Goal: Task Accomplishment & Management: Manage account settings

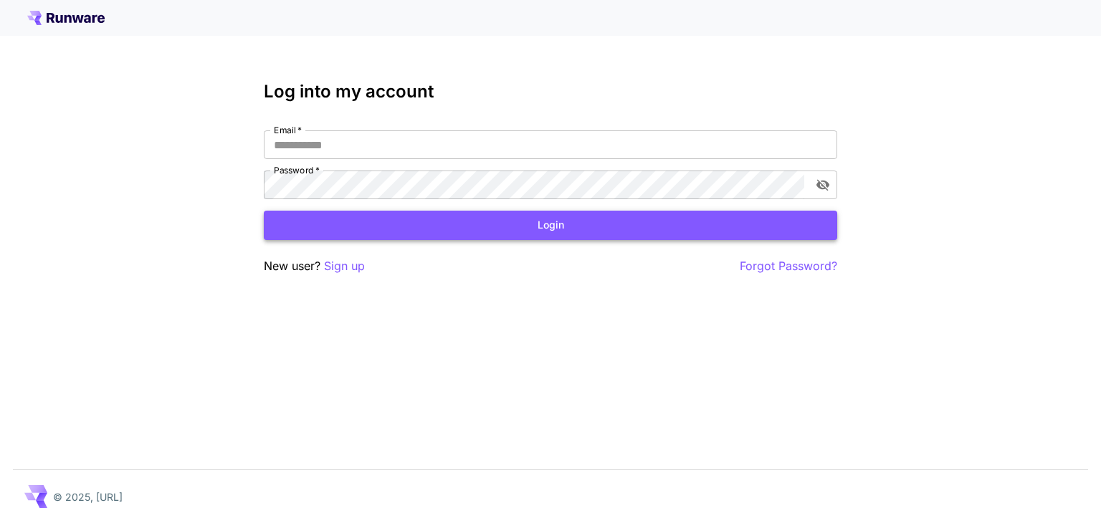
type input "**********"
click at [479, 233] on button "Login" at bounding box center [550, 225] width 573 height 29
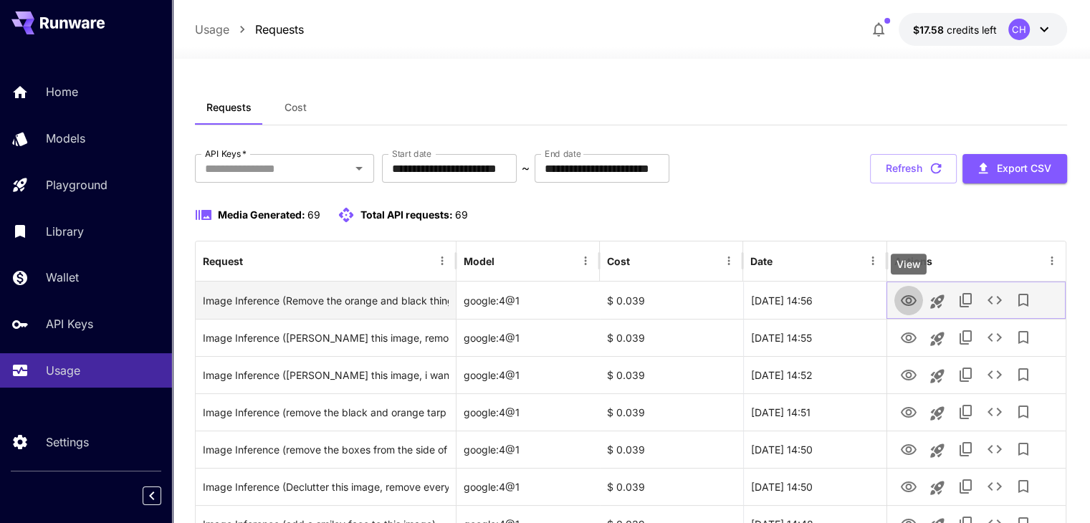
click at [909, 305] on icon "View" at bounding box center [909, 300] width 16 height 11
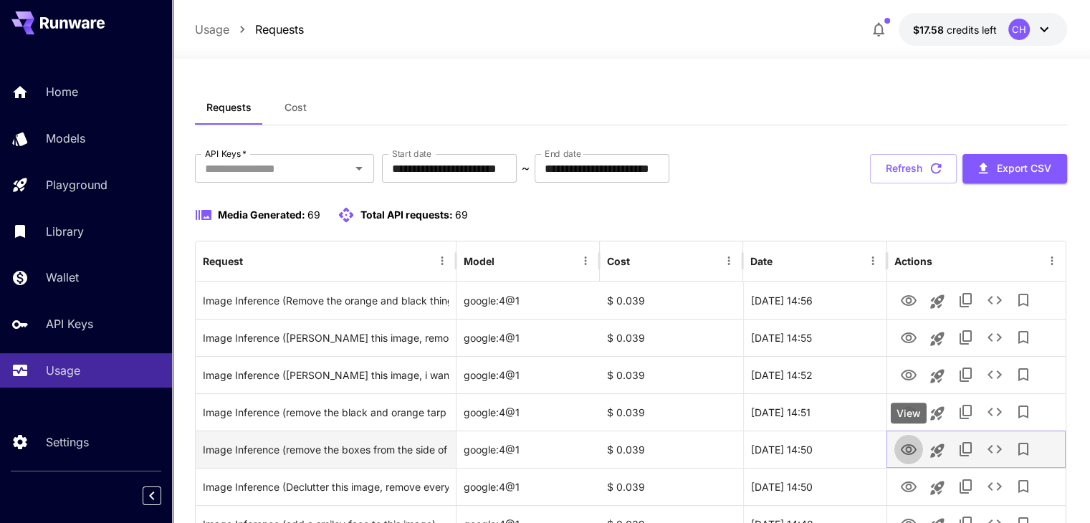
click at [912, 443] on icon "View" at bounding box center [908, 449] width 17 height 17
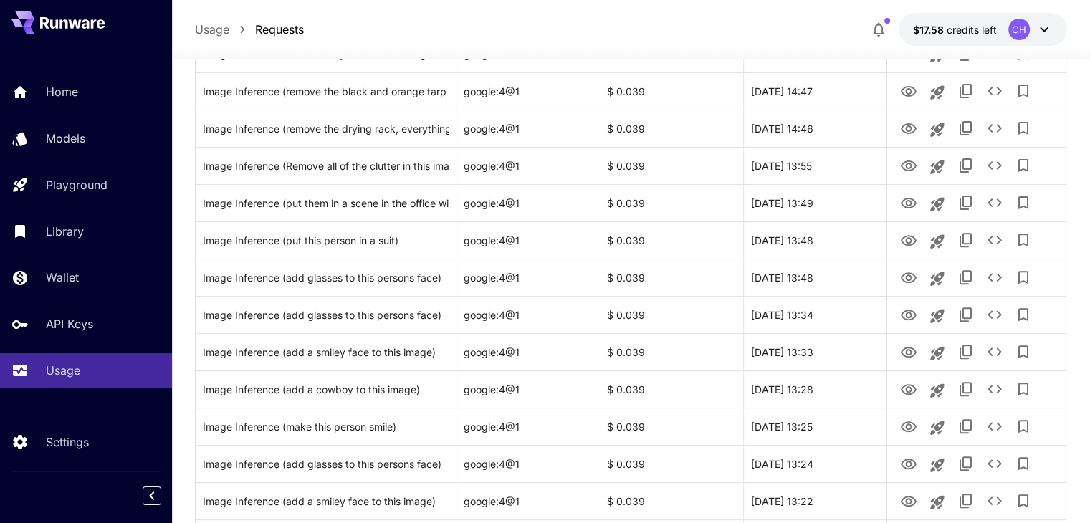
scroll to position [470, 0]
click at [153, 497] on icon "Collapse sidebar" at bounding box center [151, 496] width 5 height 9
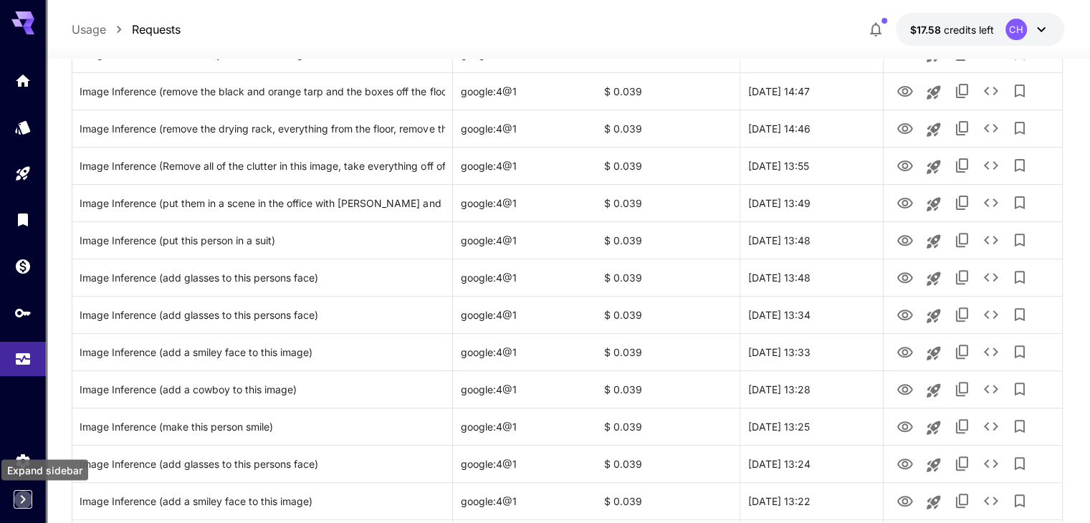
click at [24, 494] on icon "Expand sidebar" at bounding box center [22, 499] width 17 height 17
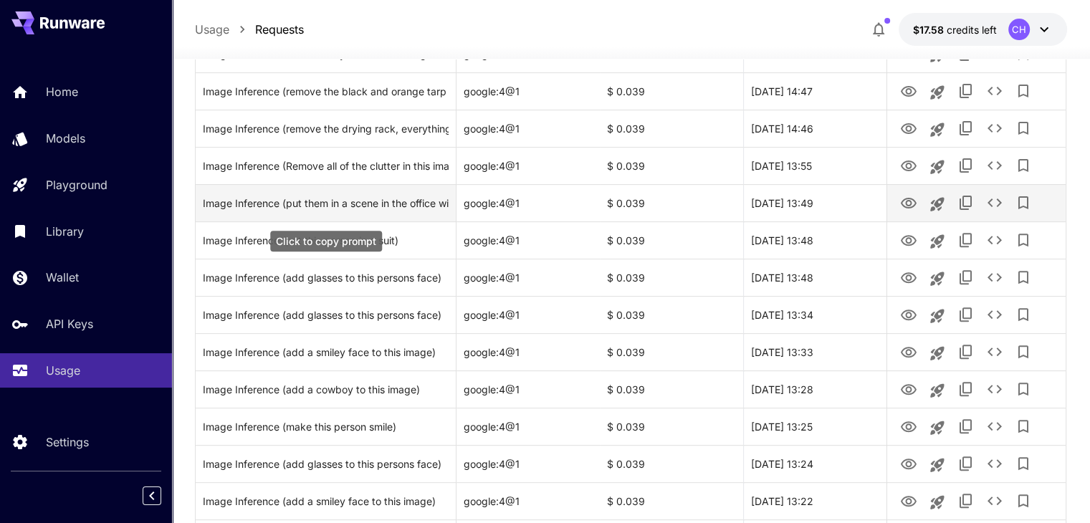
scroll to position [0, 0]
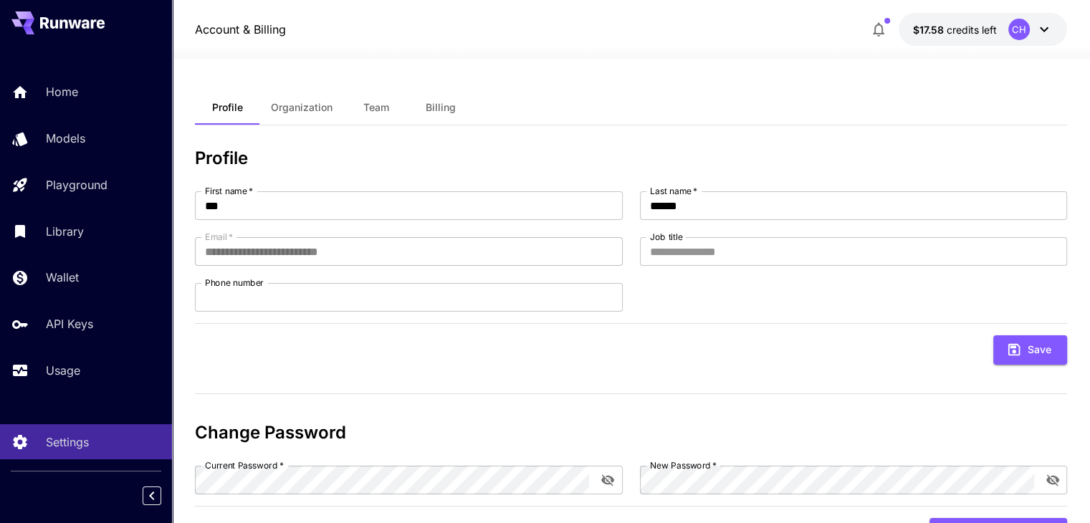
scroll to position [66, 0]
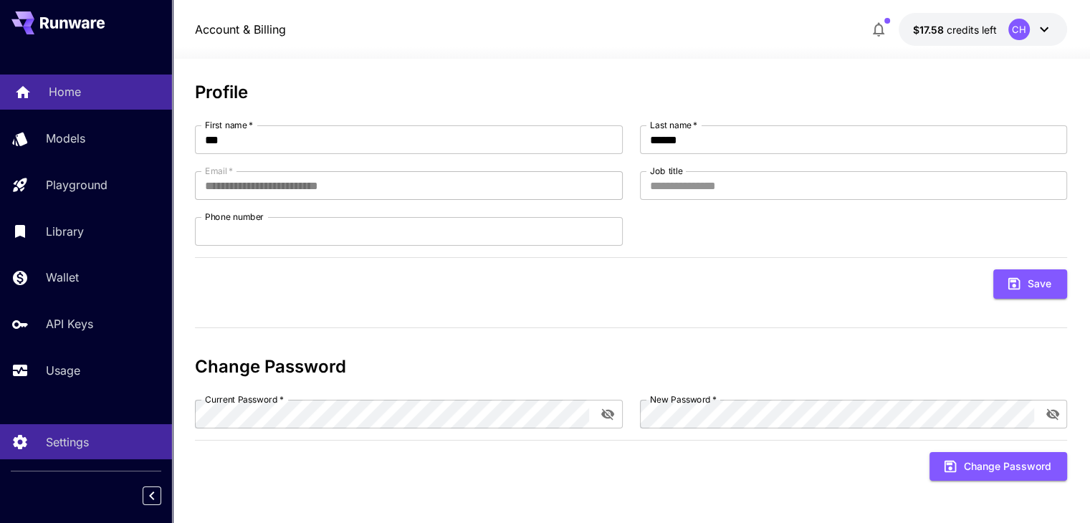
click at [55, 100] on p "Home" at bounding box center [65, 91] width 32 height 17
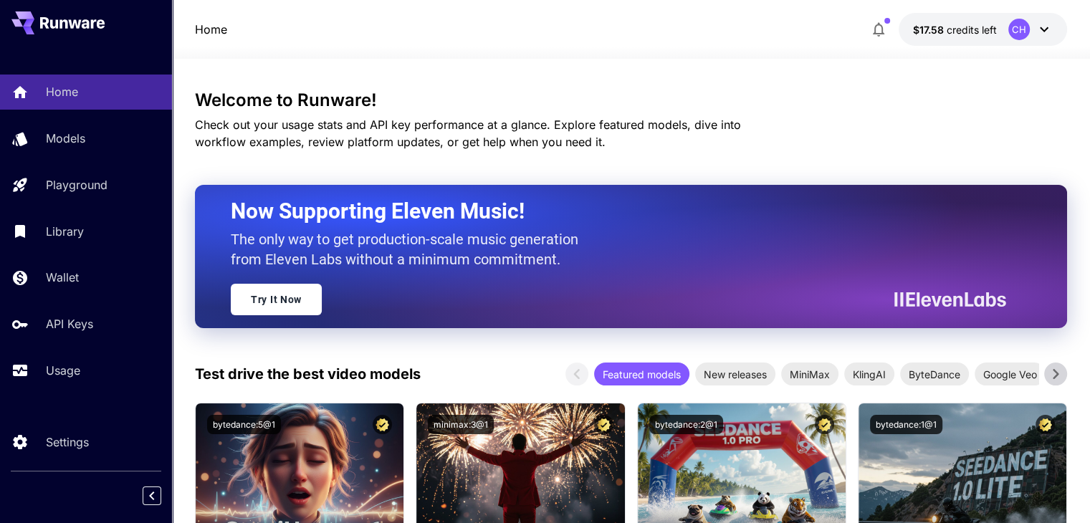
click at [1050, 35] on icon at bounding box center [1044, 29] width 17 height 17
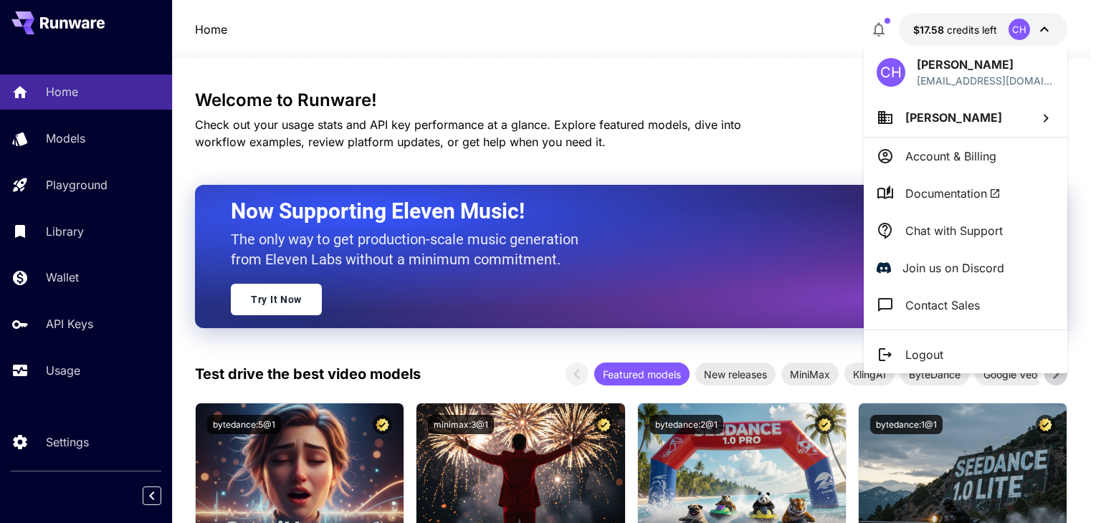
click at [1008, 190] on li "Documentation" at bounding box center [966, 193] width 204 height 37
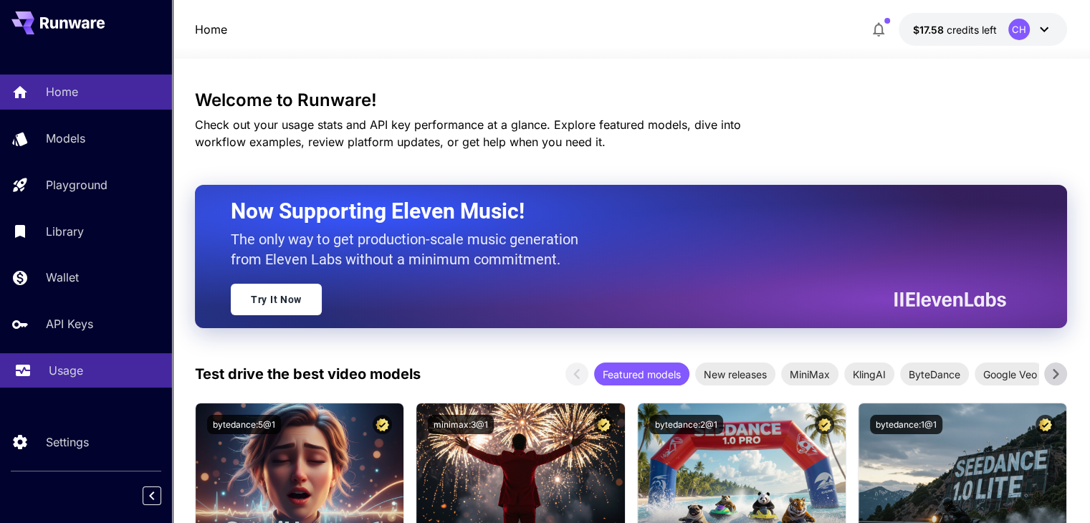
click at [63, 386] on link "Usage" at bounding box center [86, 370] width 172 height 35
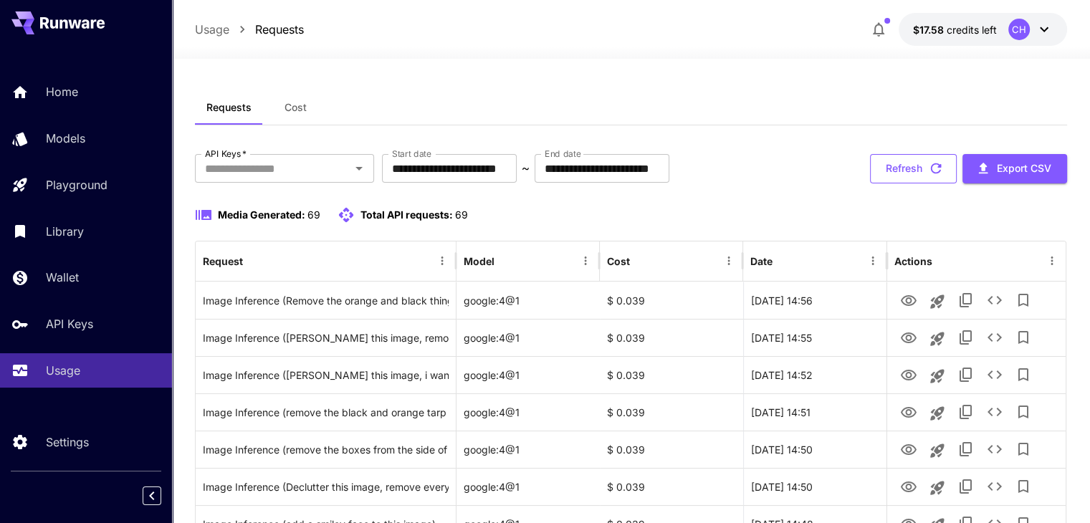
click at [939, 167] on icon "button" at bounding box center [936, 168] width 11 height 11
click at [300, 180] on div "API Keys   *" at bounding box center [284, 168] width 179 height 29
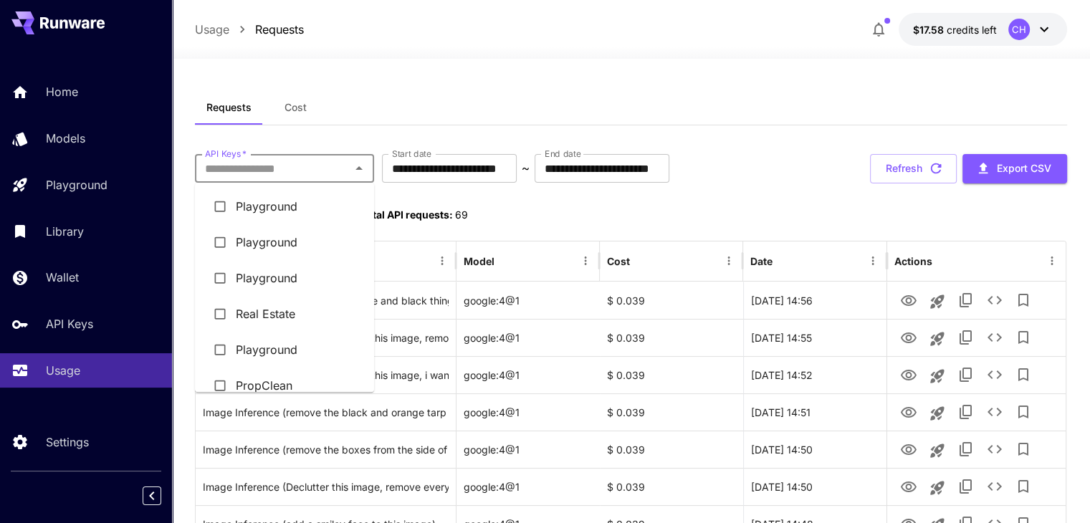
click at [355, 174] on icon "Close" at bounding box center [358, 168] width 17 height 17
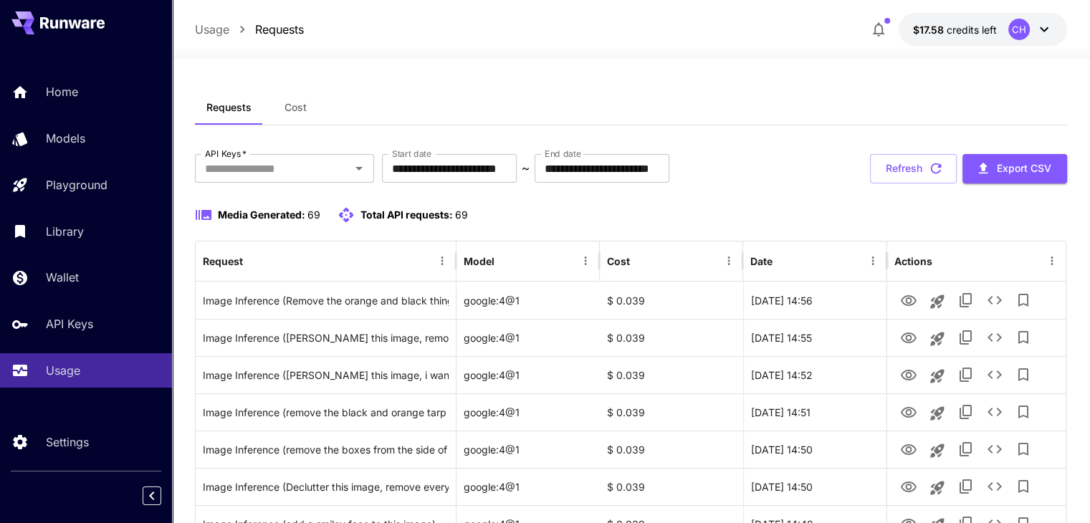
drag, startPoint x: 992, startPoint y: 98, endPoint x: 671, endPoint y: 135, distance: 323.2
click at [992, 98] on div "Requests Cost" at bounding box center [631, 107] width 872 height 35
click at [311, 97] on button "Cost" at bounding box center [295, 107] width 65 height 34
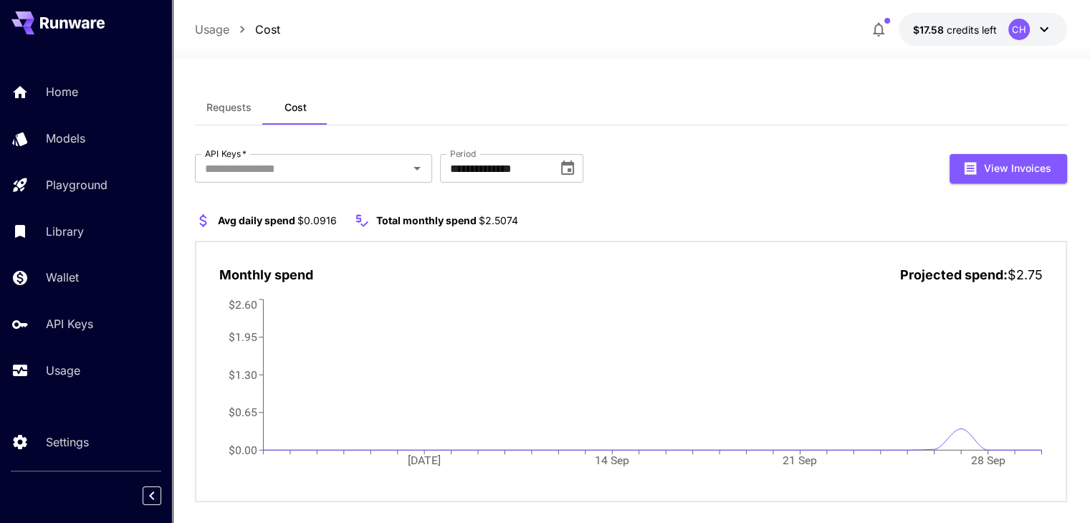
scroll to position [22, 0]
